Goal: Task Accomplishment & Management: Complete application form

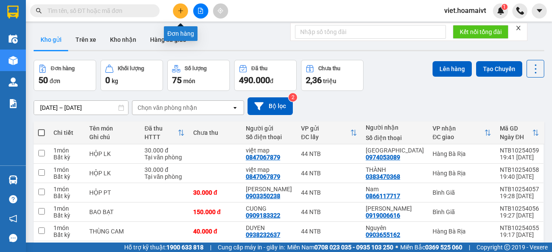
click at [181, 10] on icon "plus" at bounding box center [181, 11] width 6 height 6
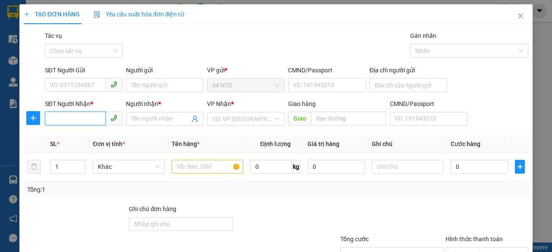
click at [77, 118] on input "SĐT Người Nhận *" at bounding box center [75, 119] width 61 height 14
click at [92, 130] on div "0373668515 - Phú" at bounding box center [82, 136] width 77 height 14
type input "0373668515"
type input "Phú"
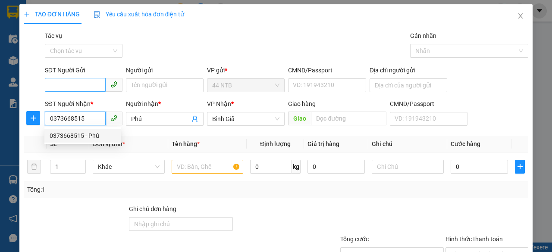
type input "0373668515"
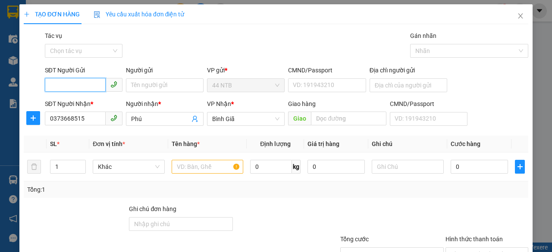
click at [80, 82] on input "SĐT Người Gửi" at bounding box center [75, 85] width 61 height 14
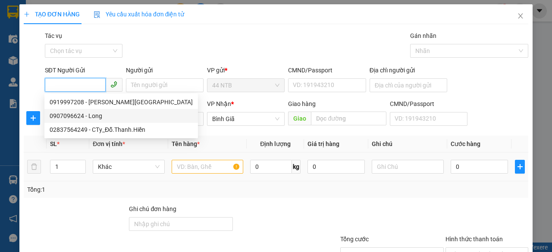
click at [91, 102] on div "0919997208 - [PERSON_NAME][GEOGRAPHIC_DATA]" at bounding box center [121, 101] width 143 height 9
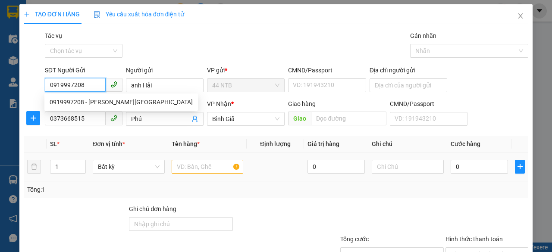
type input "0919997208"
type input "anh Hải"
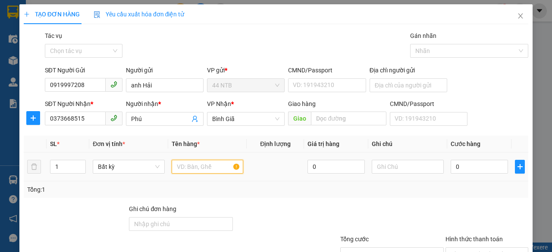
click at [192, 166] on input "text" at bounding box center [208, 167] width 72 height 14
type input "xốp"
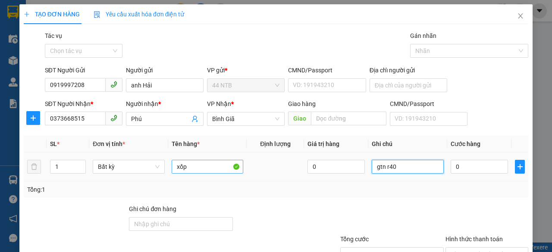
type input "gtn r40"
type input "3"
type input "30"
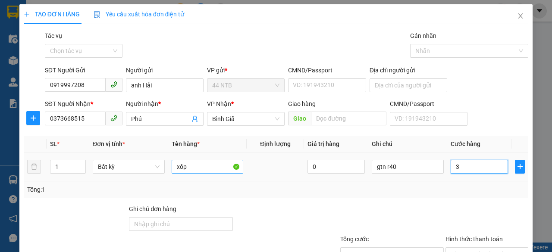
type input "30"
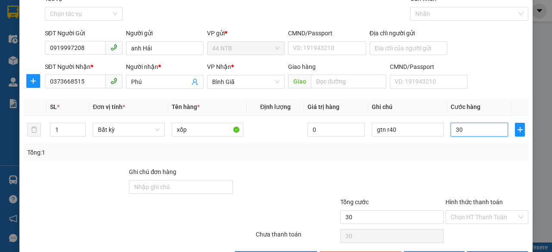
scroll to position [66, 0]
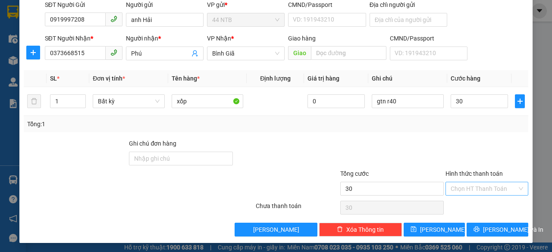
type input "30.000"
click at [487, 189] on input "Hình thức thanh toán" at bounding box center [484, 188] width 66 height 13
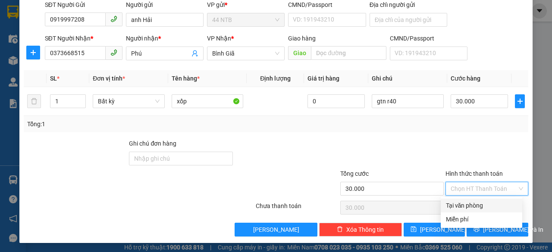
click at [490, 206] on div "Tại văn phòng" at bounding box center [481, 205] width 71 height 9
type input "0"
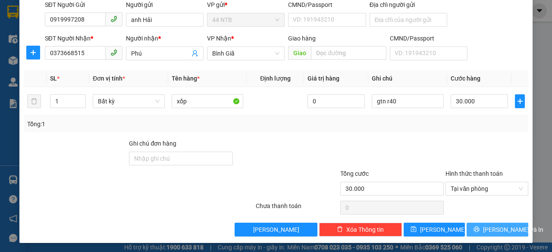
click at [493, 225] on span "[PERSON_NAME] và In" at bounding box center [513, 229] width 60 height 9
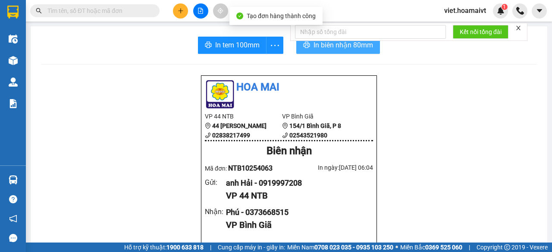
click at [330, 46] on span "In biên nhận 80mm" at bounding box center [344, 45] width 60 height 11
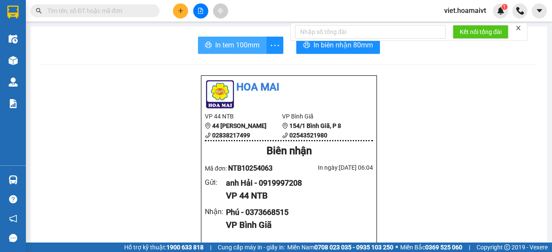
click at [251, 48] on span "In tem 100mm" at bounding box center [237, 45] width 44 height 11
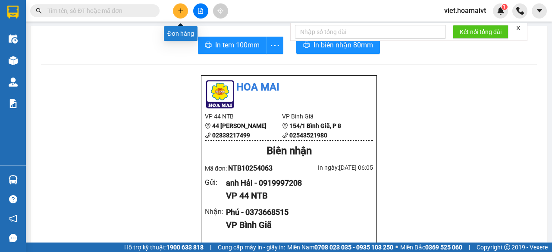
click at [179, 10] on icon "plus" at bounding box center [181, 11] width 6 height 6
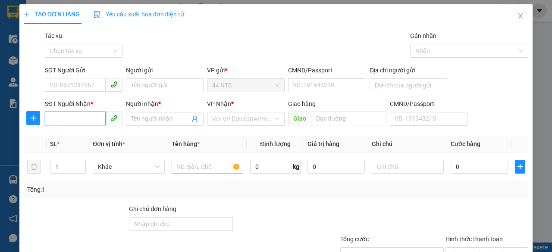
click at [88, 125] on input "SĐT Người Nhận *" at bounding box center [75, 119] width 61 height 14
type input "0983311425"
click at [86, 138] on div "0983311425 - Bằng" at bounding box center [83, 135] width 66 height 9
type input "Bằng"
type input "0983311425"
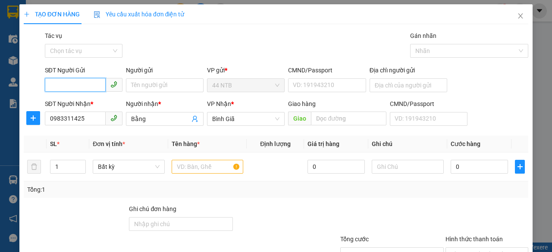
click at [90, 82] on input "SĐT Người Gửi" at bounding box center [75, 85] width 61 height 14
click at [99, 105] on div "0916155766 - Ý Lan" at bounding box center [83, 101] width 66 height 9
type input "0916155766"
type input "Ý Lan"
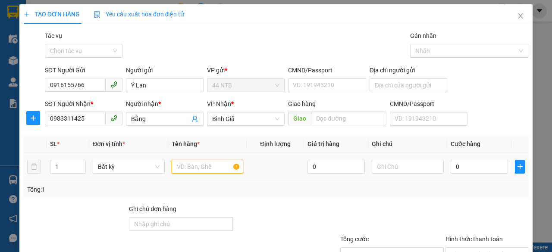
click at [188, 167] on input "text" at bounding box center [208, 167] width 72 height 14
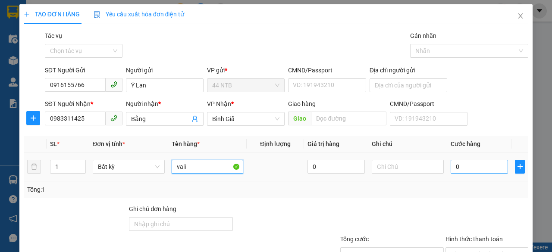
type input "vali"
click at [473, 171] on input "0" at bounding box center [479, 167] width 57 height 14
type input "3"
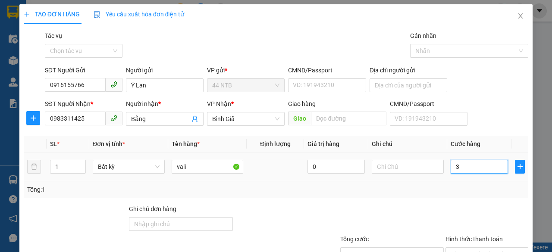
type input "30"
click at [474, 248] on input "Hình thức thanh toán" at bounding box center [484, 254] width 66 height 13
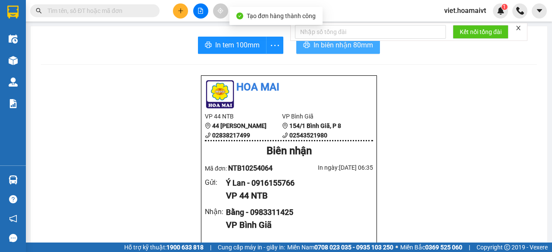
click at [333, 51] on button "In biên nhận 80mm" at bounding box center [338, 45] width 84 height 17
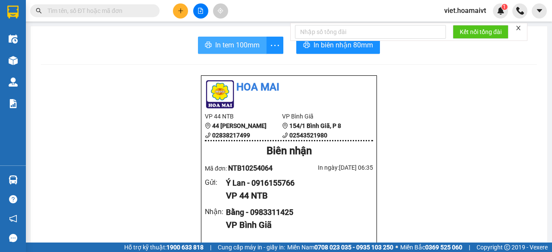
click at [246, 47] on span "In tem 100mm" at bounding box center [237, 45] width 44 height 11
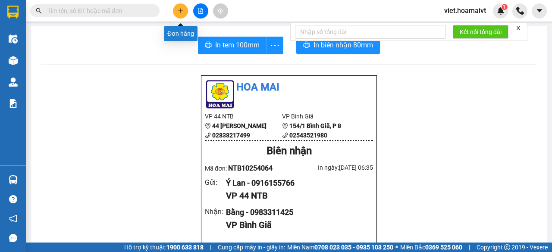
click at [179, 12] on icon "plus" at bounding box center [181, 11] width 6 height 6
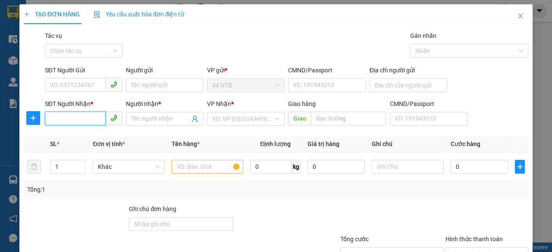
drag, startPoint x: 79, startPoint y: 119, endPoint x: 89, endPoint y: 119, distance: 9.9
click at [89, 119] on input "SĐT Người Nhận *" at bounding box center [75, 119] width 61 height 14
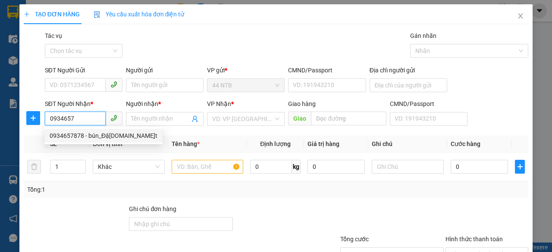
click at [84, 136] on div "0934657878 - bún_Đậ[DOMAIN_NAME]̣t" at bounding box center [104, 135] width 108 height 9
type input "0934657878"
type input "bún_Đậ[DOMAIN_NAME]̣t"
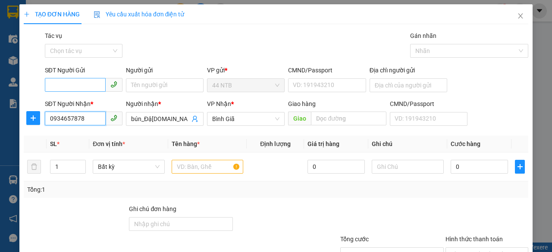
type input "0934657878"
click at [90, 82] on input "SĐT Người Gửi" at bounding box center [75, 85] width 61 height 14
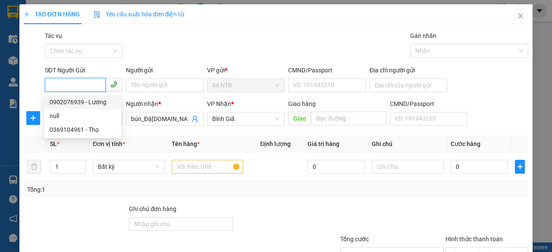
drag, startPoint x: 87, startPoint y: 101, endPoint x: 196, endPoint y: 155, distance: 121.3
click at [87, 101] on div "0902076939 - Lương" at bounding box center [83, 101] width 66 height 9
type input "0902076939"
type input "Lương"
type input "035074000686"
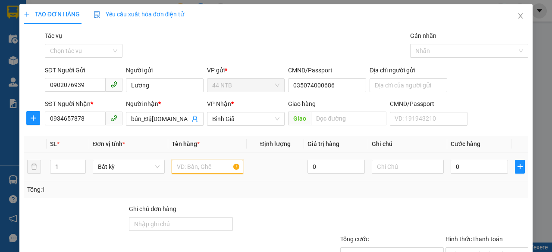
click at [193, 167] on input "text" at bounding box center [208, 167] width 72 height 14
type input "thùng"
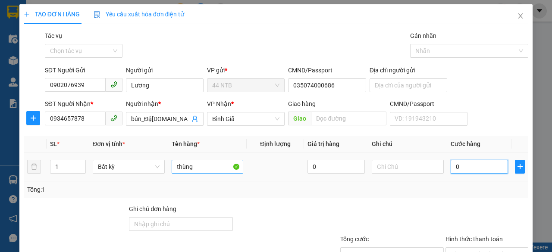
type input "4"
type input "40"
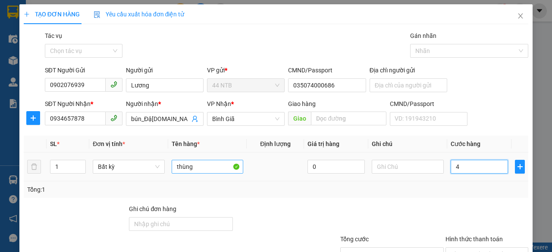
type input "40"
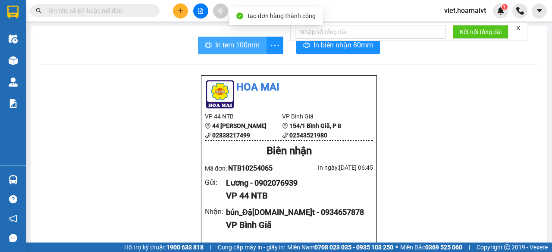
click at [221, 48] on span "In tem 100mm" at bounding box center [237, 45] width 44 height 11
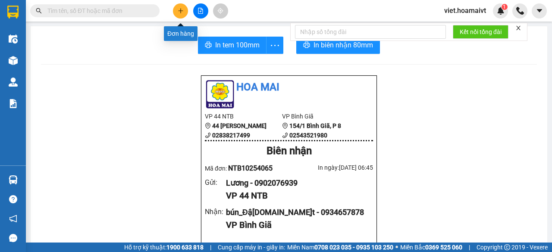
click at [182, 13] on icon "plus" at bounding box center [181, 11] width 6 height 6
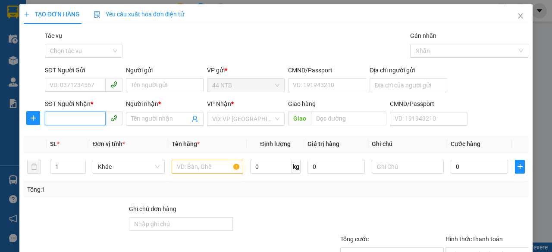
click at [66, 116] on input "SĐT Người Nhận *" at bounding box center [75, 119] width 61 height 14
type input "0782193296"
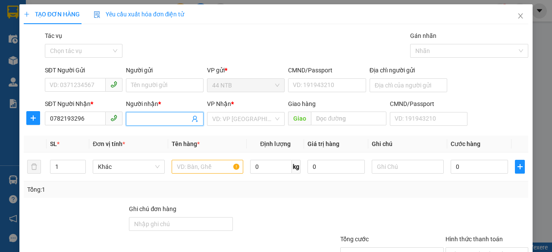
click at [141, 119] on input "Người nhận *" at bounding box center [160, 118] width 59 height 9
type input "huy"
click at [221, 120] on input "search" at bounding box center [242, 119] width 61 height 13
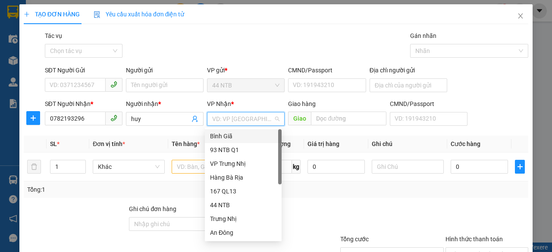
click at [236, 140] on div "Bình Giã" at bounding box center [243, 136] width 66 height 9
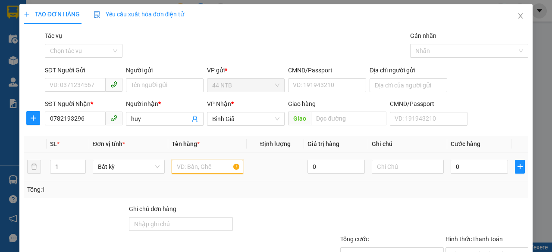
click at [195, 168] on input "text" at bounding box center [208, 167] width 72 height 14
type input "xe đạp"
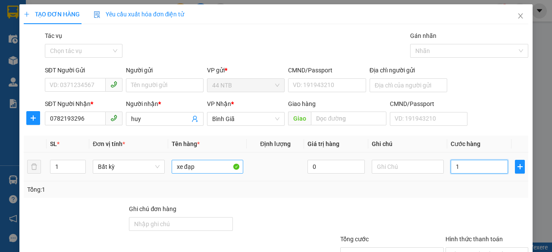
type input "1"
type input "15"
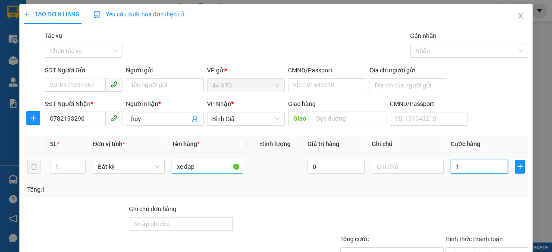
type input "15"
type input "150"
type input "150.000"
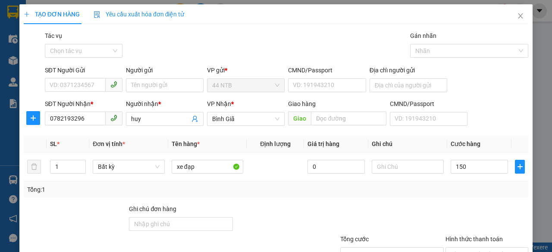
type input "150.000"
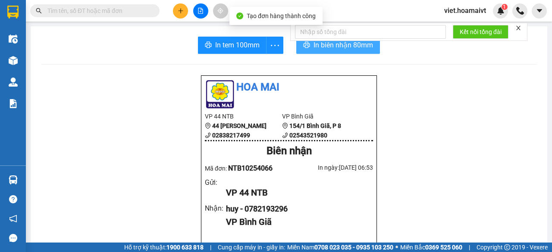
click at [303, 47] on icon "printer" at bounding box center [306, 44] width 7 height 7
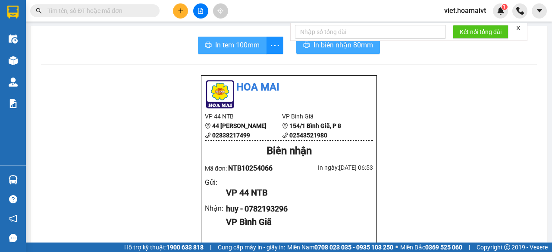
click at [237, 48] on span "In tem 100mm" at bounding box center [237, 45] width 44 height 11
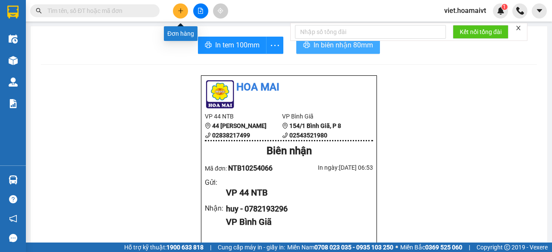
click at [180, 14] on button at bounding box center [180, 10] width 15 height 15
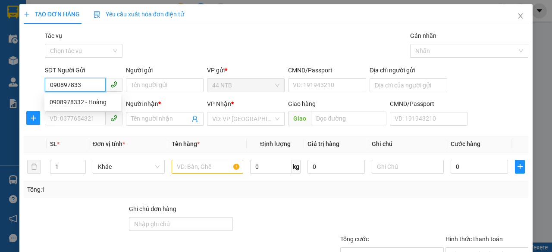
type input "0908978332"
click at [97, 104] on div "0908978332 - Hoàng" at bounding box center [83, 101] width 66 height 9
type input "Hoàng"
type input "079087028445"
type input "0396482686"
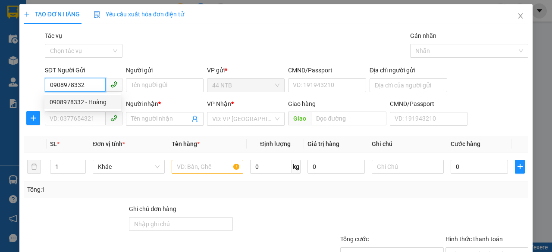
type input "Hòa"
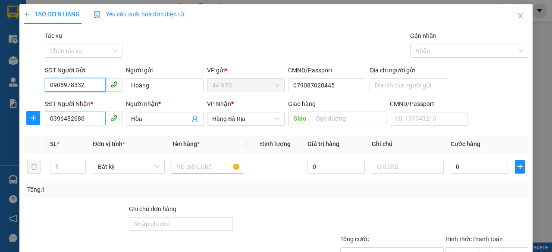
type input "0908978332"
drag, startPoint x: 91, startPoint y: 118, endPoint x: 17, endPoint y: 118, distance: 73.8
click at [17, 118] on div "TẠO ĐƠN HÀNG Yêu cầu xuất hóa đơn điện tử Transit Pickup Surcharge Ids Transit …" at bounding box center [276, 126] width 552 height 252
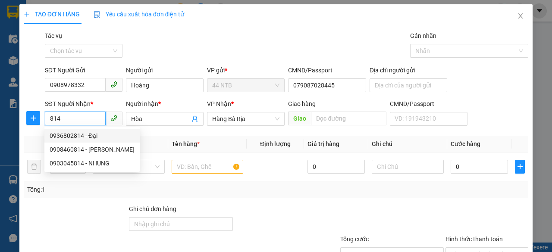
click at [73, 134] on div "0936802814 - Đại" at bounding box center [92, 135] width 85 height 9
type input "0936802814"
type input "Đại"
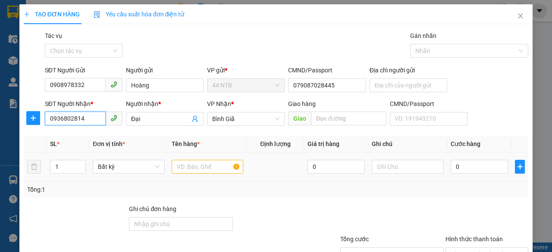
type input "0936802814"
click at [215, 168] on input "text" at bounding box center [208, 167] width 72 height 14
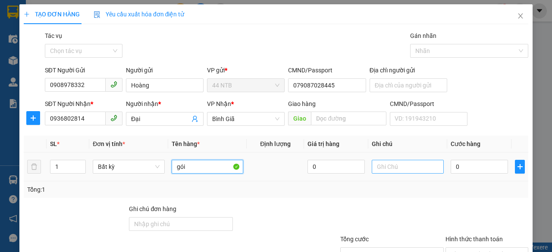
type input "gói"
click at [396, 167] on input "text" at bounding box center [408, 167] width 72 height 14
type input "d"
type input "đồ điện"
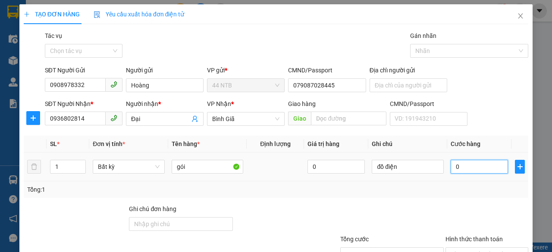
click at [463, 170] on input "0" at bounding box center [479, 167] width 57 height 14
type input "3"
type input "30"
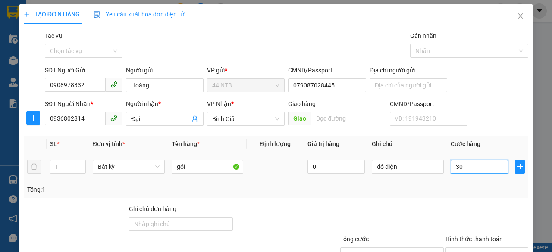
type input "30"
type input "30.000"
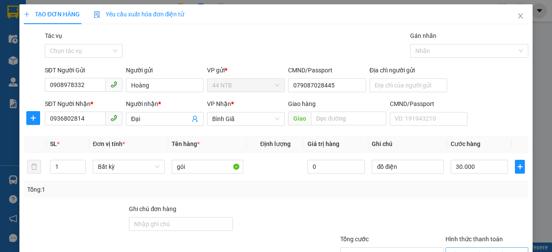
click at [476, 248] on input "Hình thức thanh toán" at bounding box center [484, 254] width 66 height 13
drag, startPoint x: 479, startPoint y: 201, endPoint x: 482, endPoint y: 206, distance: 5.3
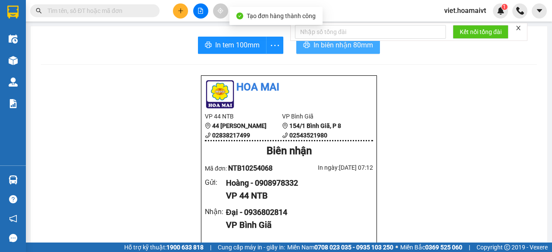
click at [336, 43] on span "In biên nhận 80mm" at bounding box center [344, 45] width 60 height 11
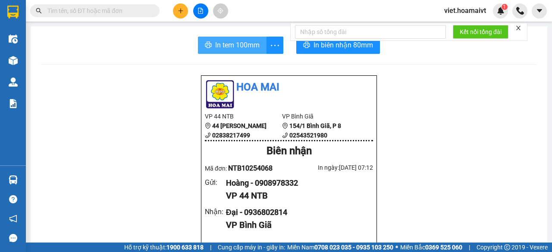
click at [247, 45] on span "In tem 100mm" at bounding box center [237, 45] width 44 height 11
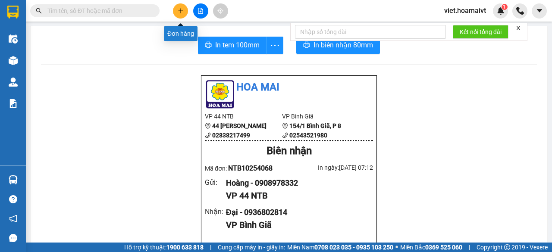
click at [184, 8] on button at bounding box center [180, 10] width 15 height 15
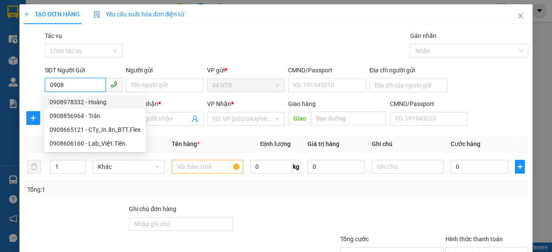
click at [98, 101] on div "0908978332 - Hoàng" at bounding box center [95, 101] width 91 height 9
type input "0908978332"
type input "Hoàng"
type input "079087028445"
type input "0936802814"
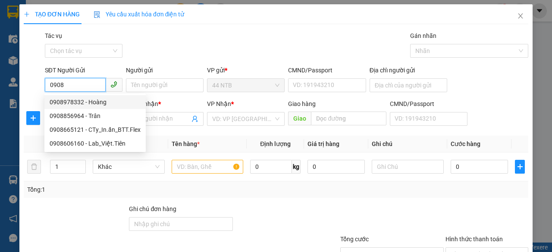
type input "Đại"
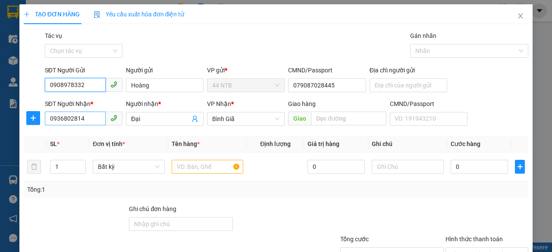
type input "0908978332"
drag, startPoint x: 91, startPoint y: 120, endPoint x: 23, endPoint y: 121, distance: 67.3
click at [23, 121] on div "SĐT Người Nhận * 0936802814 Người nhận * Đại VP Nhận * Bình Giã Giao hàng Gia…" at bounding box center [276, 114] width 506 height 30
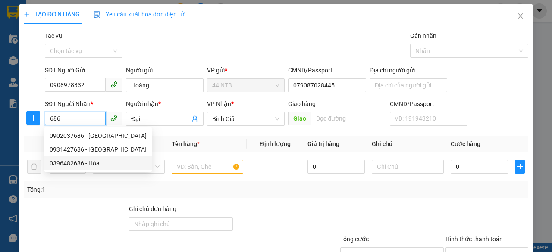
click at [72, 163] on div "0396482686 - Hòa" at bounding box center [98, 163] width 97 height 9
type input "0396482686"
type input "Hòa"
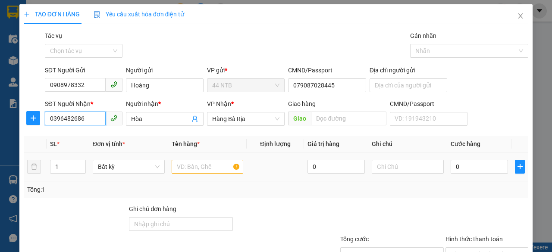
type input "0396482686"
click at [206, 167] on input "text" at bounding box center [208, 167] width 72 height 14
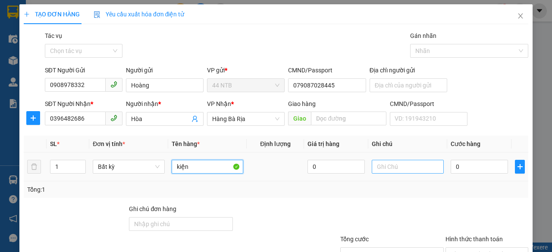
type input "kiện"
click at [383, 169] on input "text" at bounding box center [408, 167] width 72 height 14
type input "d"
type input "đồ điện"
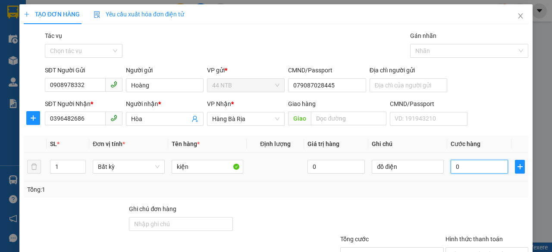
click at [471, 170] on input "0" at bounding box center [479, 167] width 57 height 14
type input "4"
type input "40"
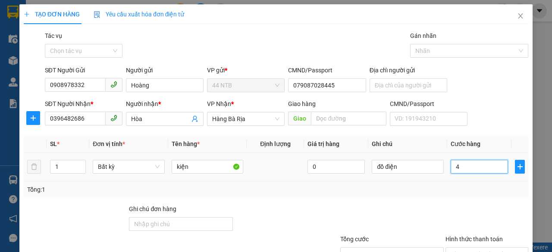
type input "40"
type input "40.000"
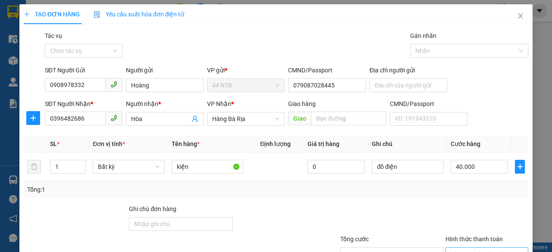
click at [475, 248] on input "Hình thức thanh toán" at bounding box center [484, 254] width 66 height 13
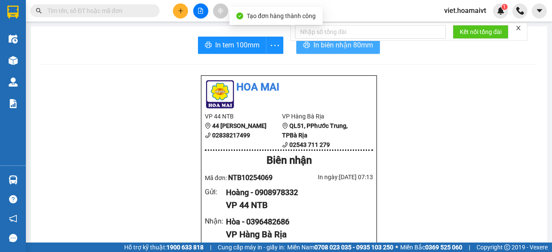
click at [340, 50] on span "In biên nhận 80mm" at bounding box center [344, 45] width 60 height 11
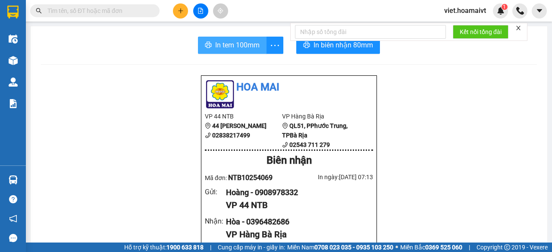
click at [236, 41] on span "In tem 100mm" at bounding box center [237, 45] width 44 height 11
